Goal: Task Accomplishment & Management: Manage account settings

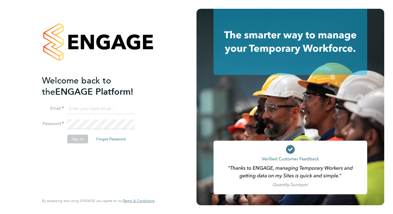
type input "[PERSON_NAME][EMAIL_ADDRESS][PERSON_NAME][DOMAIN_NAME]"
click at [79, 138] on button "Sign In" at bounding box center [77, 139] width 21 height 9
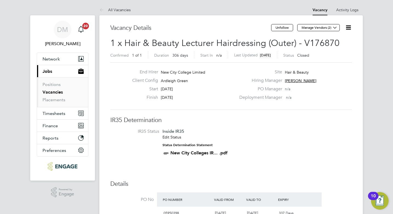
click at [348, 26] on icon at bounding box center [348, 27] width 7 height 7
drag, startPoint x: 383, startPoint y: 97, endPoint x: 193, endPoint y: 105, distance: 190.2
click at [49, 85] on link "Positions" at bounding box center [52, 84] width 18 height 5
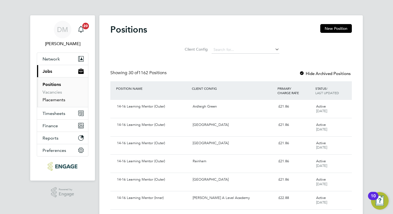
click at [53, 100] on link "Placements" at bounding box center [54, 99] width 23 height 5
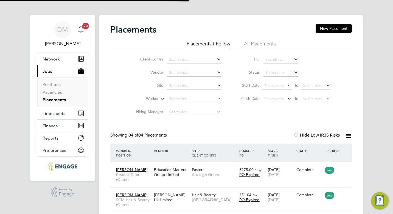
scroll to position [3, 3]
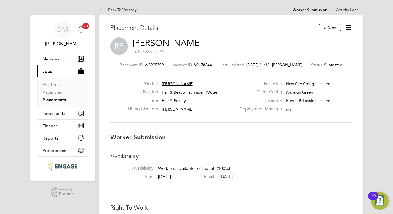
click at [347, 30] on icon at bounding box center [348, 27] width 7 height 7
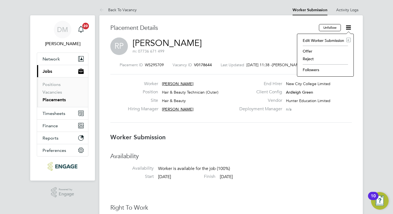
click at [307, 50] on li "Offer" at bounding box center [325, 51] width 51 height 8
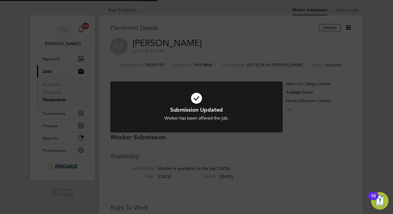
scroll to position [16, 38]
click at [377, 130] on div "Submission Updated Worker has been offered the job. Cancel Okay" at bounding box center [196, 107] width 393 height 214
